Goal: Task Accomplishment & Management: Use online tool/utility

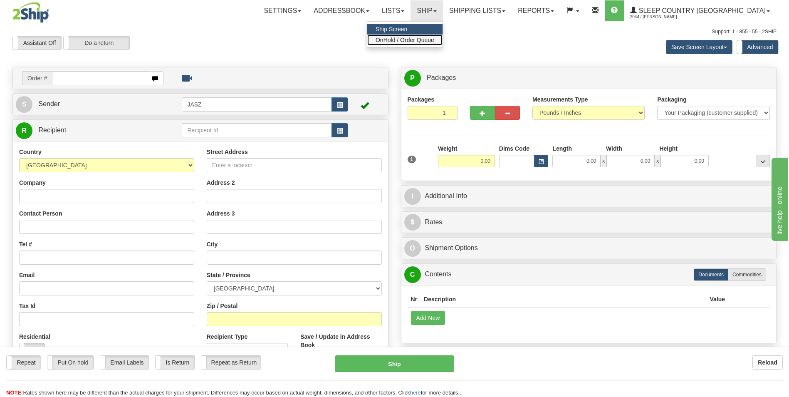
click at [434, 41] on span "OnHold / Order Queue" at bounding box center [405, 40] width 59 height 7
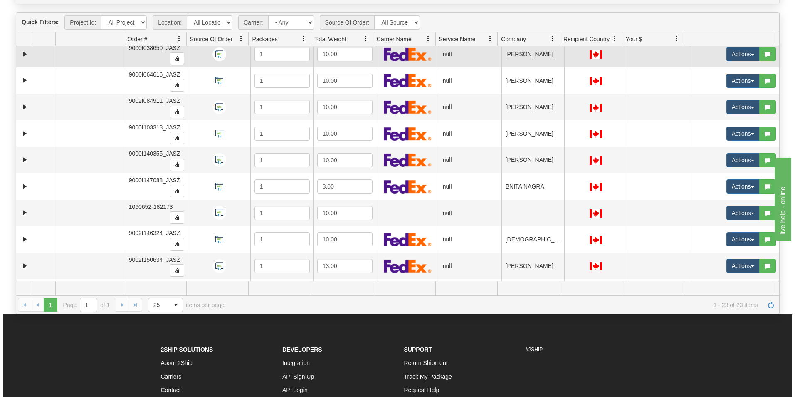
scroll to position [250, 0]
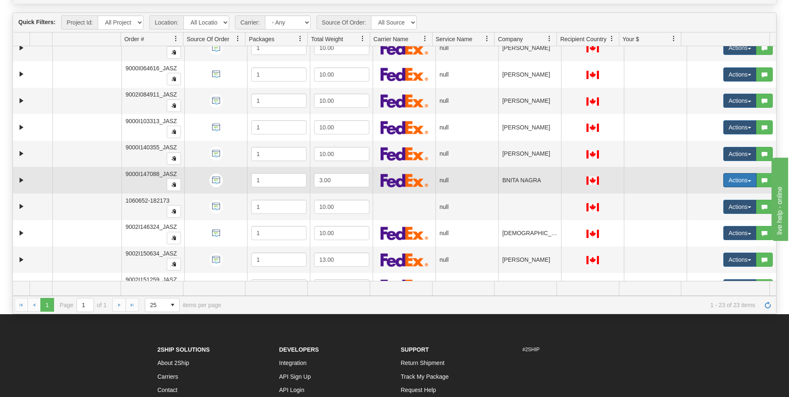
click at [723, 182] on button "Actions" at bounding box center [739, 180] width 33 height 14
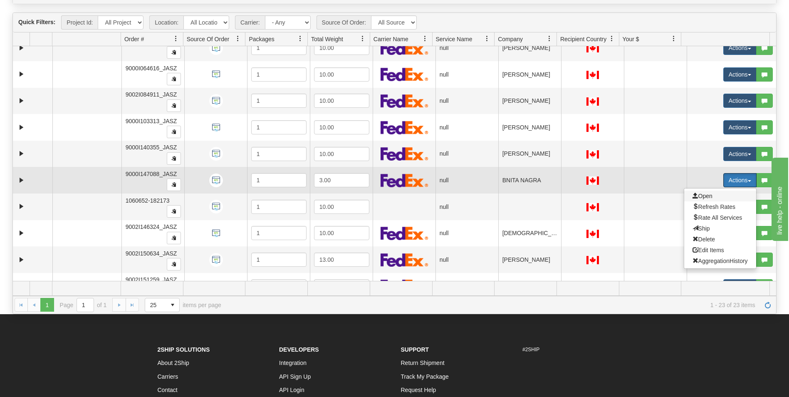
click at [701, 195] on span "Open" at bounding box center [702, 196] width 20 height 7
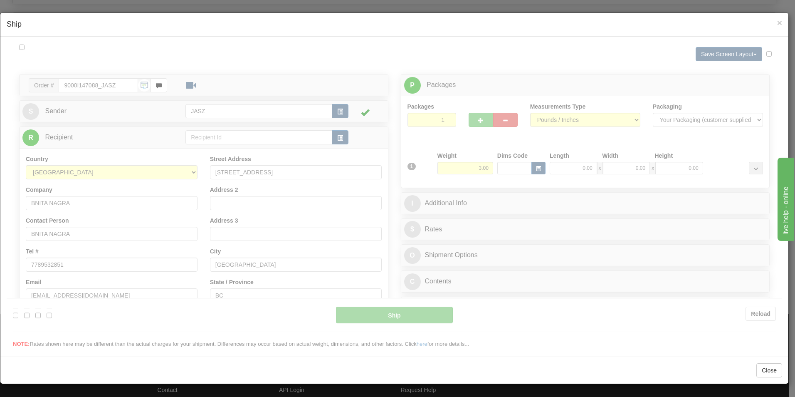
scroll to position [0, 0]
type input "14:39"
type input "16:00"
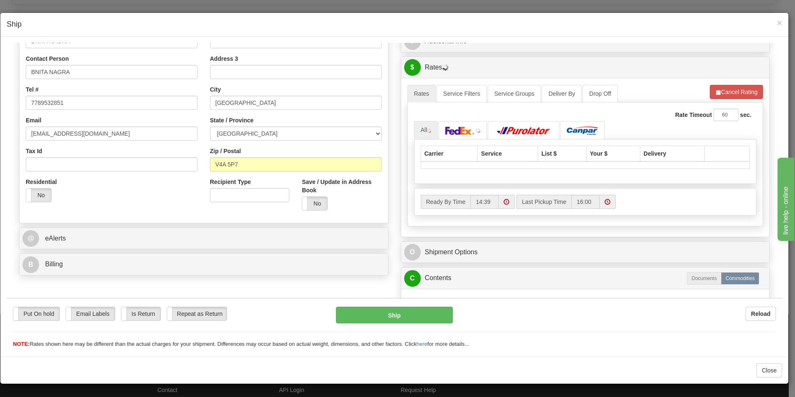
scroll to position [208, 0]
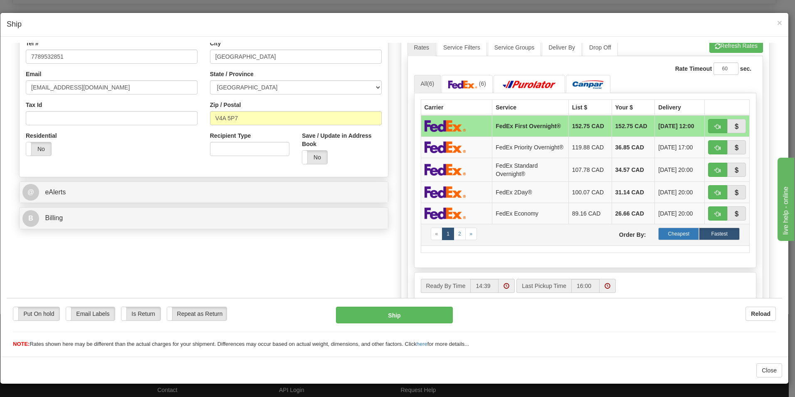
click at [669, 237] on label "Cheapest" at bounding box center [678, 233] width 41 height 12
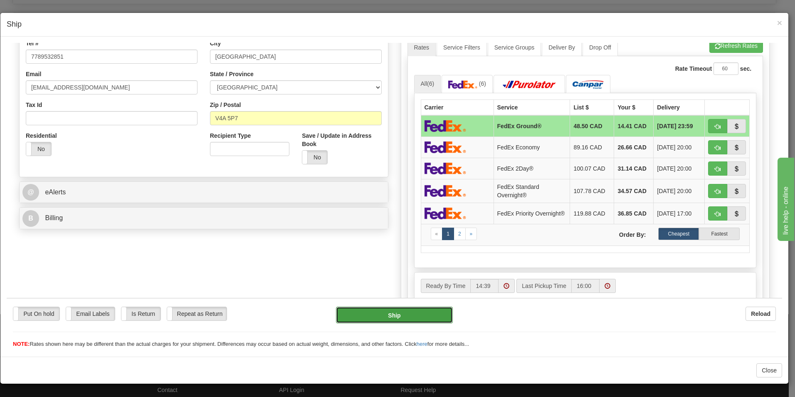
click at [410, 316] on button "Ship" at bounding box center [394, 314] width 117 height 17
type input "92"
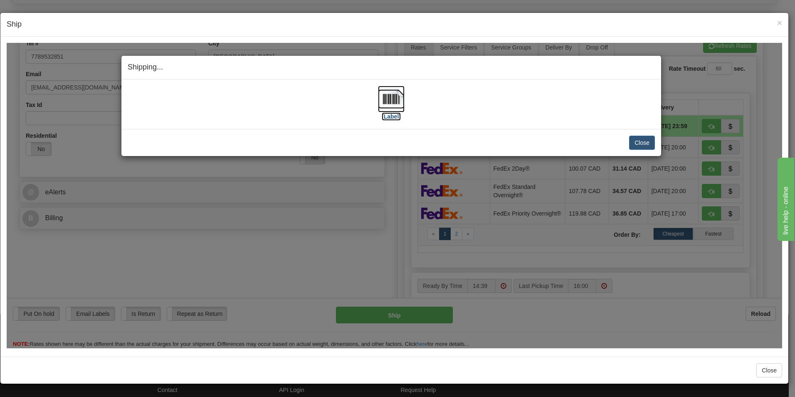
click at [391, 95] on img at bounding box center [391, 98] width 27 height 27
click at [647, 138] on button "Close" at bounding box center [642, 142] width 26 height 14
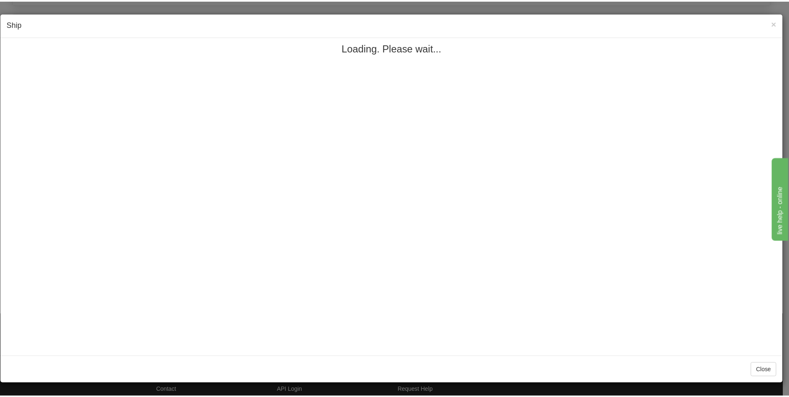
scroll to position [0, 0]
